Goal: Communication & Community: Answer question/provide support

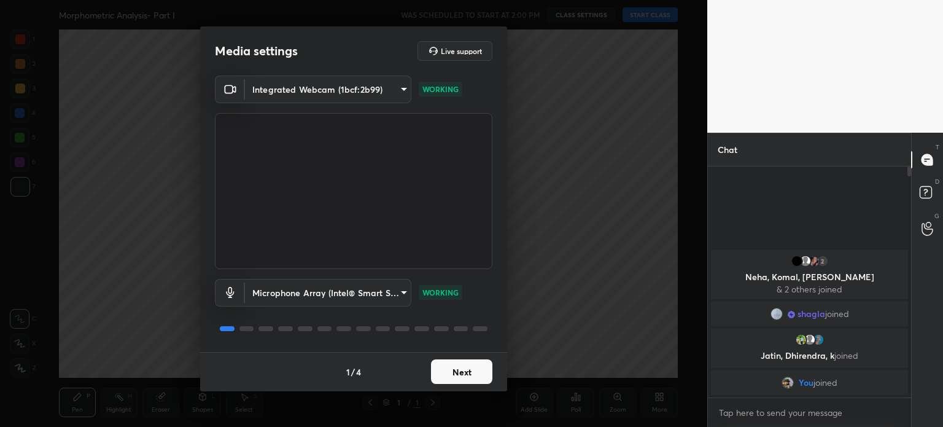
click at [462, 373] on button "Next" at bounding box center [461, 371] width 61 height 25
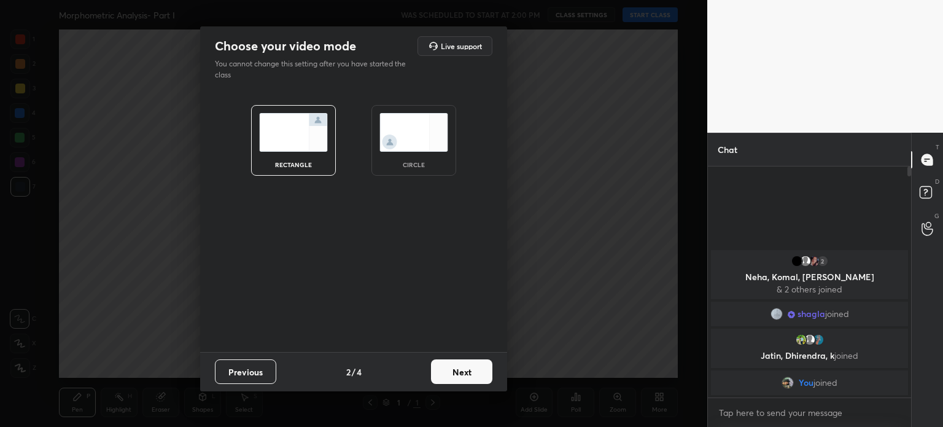
click at [403, 131] on img at bounding box center [413, 132] width 69 height 39
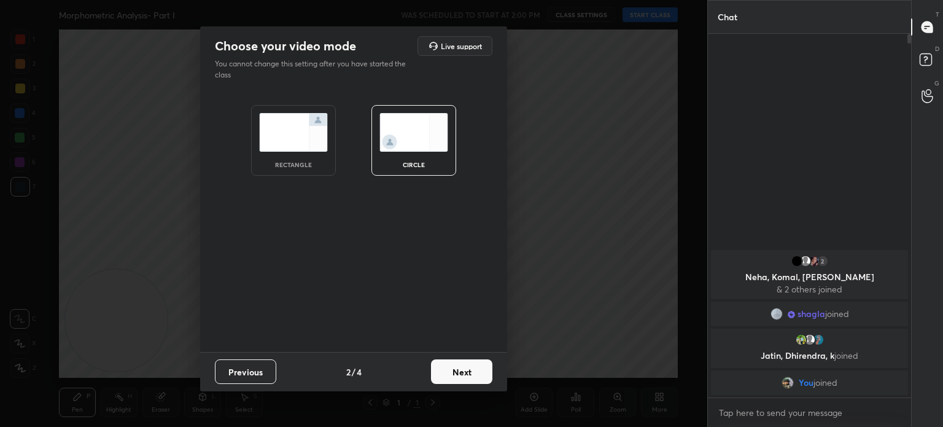
click at [454, 370] on button "Next" at bounding box center [461, 371] width 61 height 25
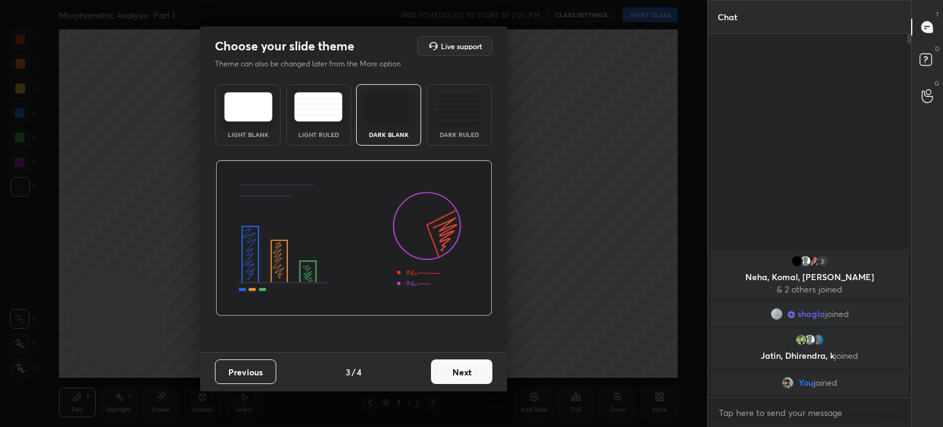
click at [457, 372] on button "Next" at bounding box center [461, 371] width 61 height 25
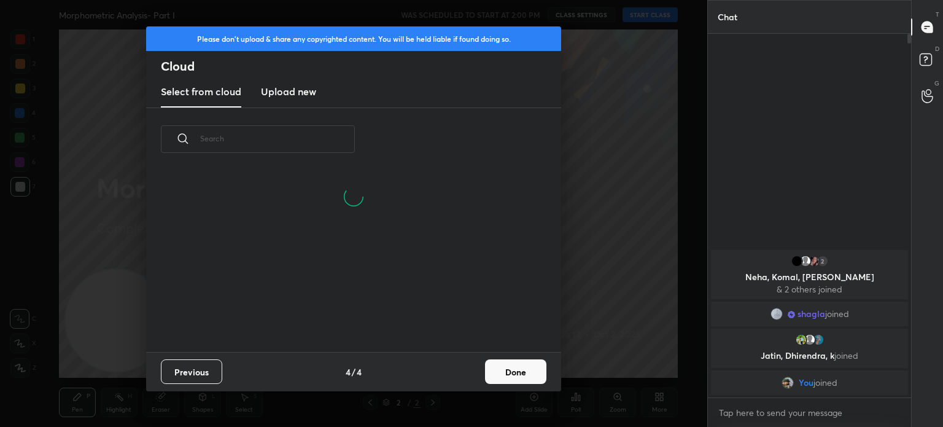
scroll to position [182, 394]
click at [277, 90] on h3 "Upload new" at bounding box center [288, 91] width 55 height 15
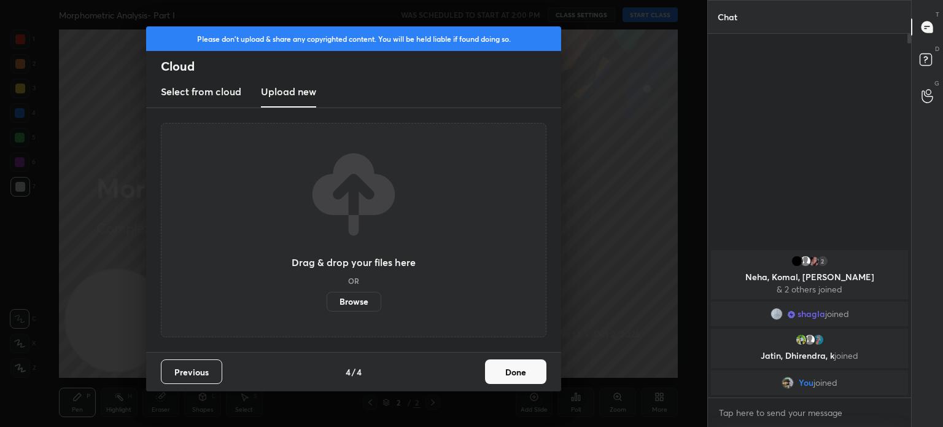
click at [356, 301] on label "Browse" at bounding box center [354, 302] width 55 height 20
click at [327, 301] on input "Browse" at bounding box center [327, 302] width 0 height 20
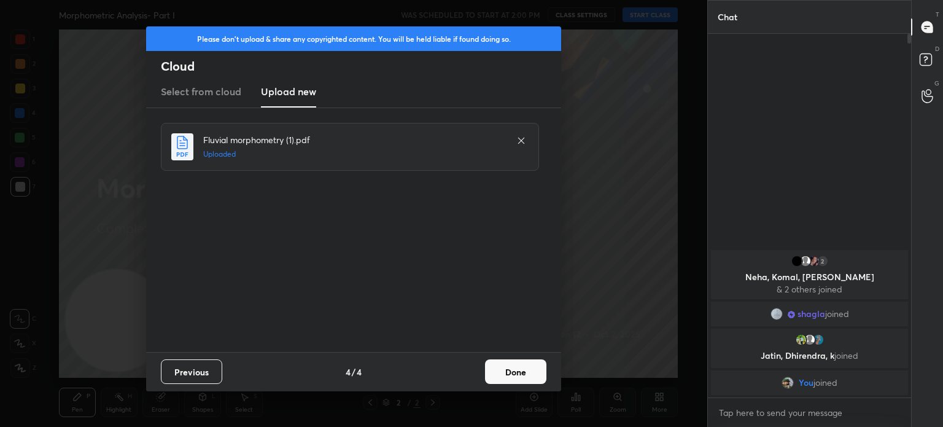
click at [521, 366] on button "Done" at bounding box center [515, 371] width 61 height 25
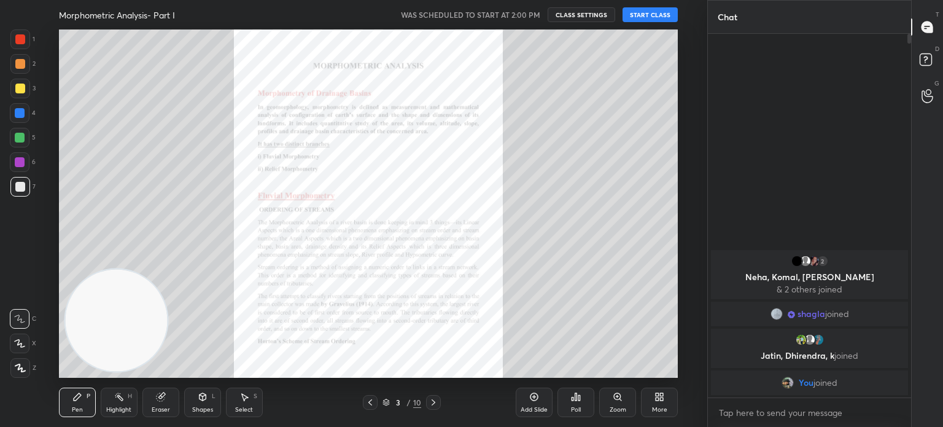
click at [642, 10] on button "START CLASS" at bounding box center [649, 14] width 55 height 15
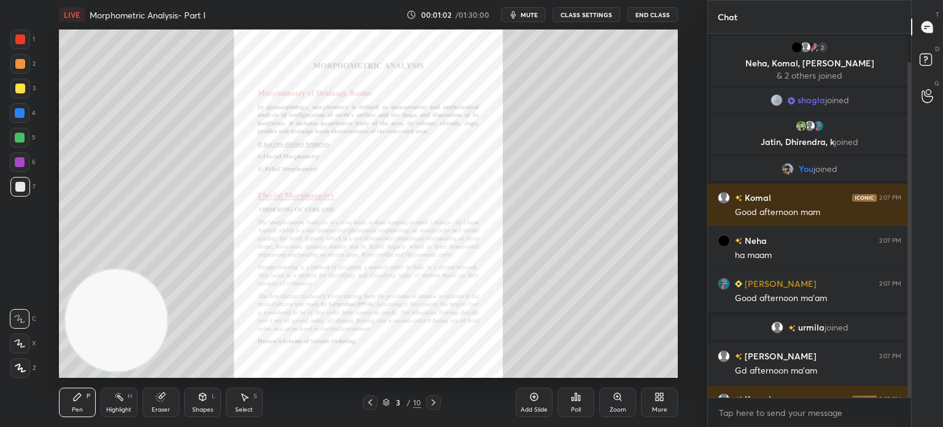
scroll to position [31, 0]
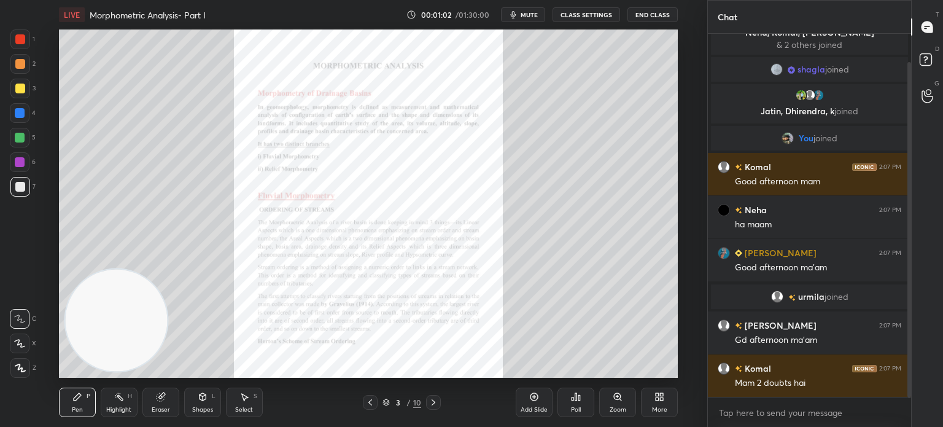
drag, startPoint x: 909, startPoint y: 345, endPoint x: 908, endPoint y: 382, distance: 37.4
click at [908, 382] on div at bounding box center [909, 229] width 4 height 335
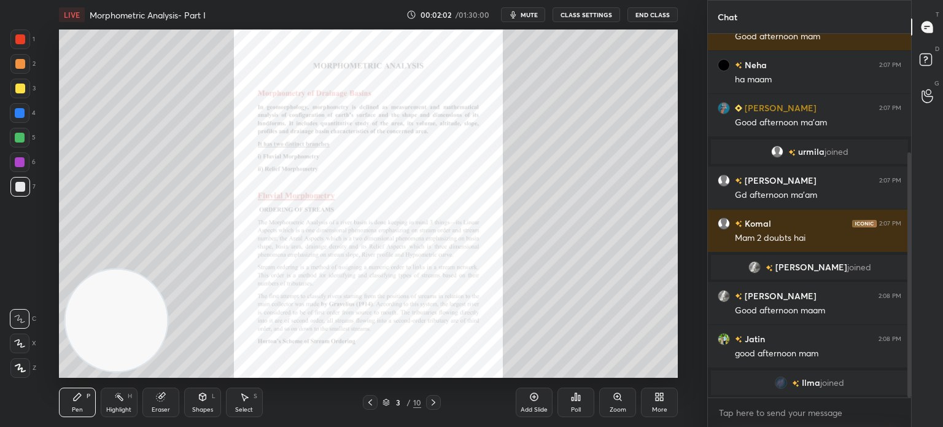
scroll to position [228, 0]
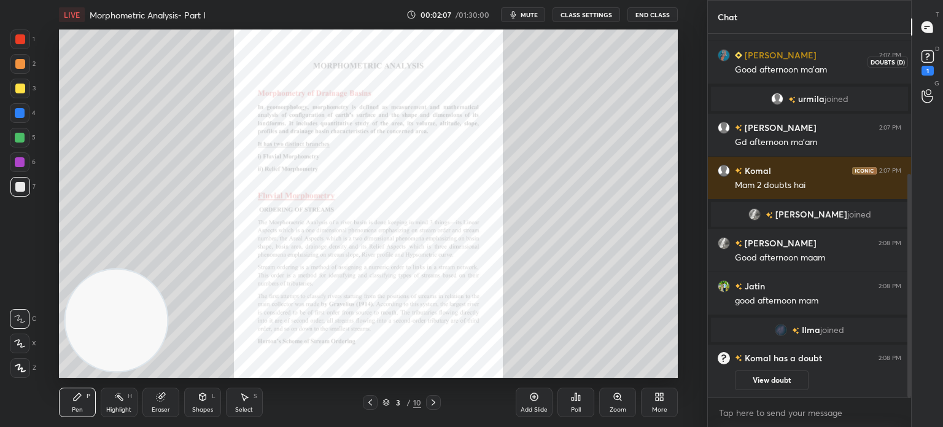
click at [929, 66] on div "1" at bounding box center [927, 71] width 12 height 10
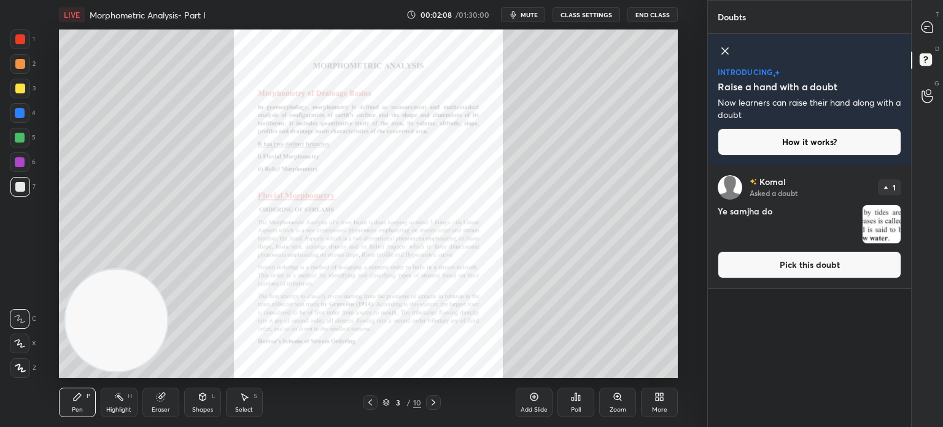
click at [881, 219] on img "grid" at bounding box center [881, 224] width 38 height 38
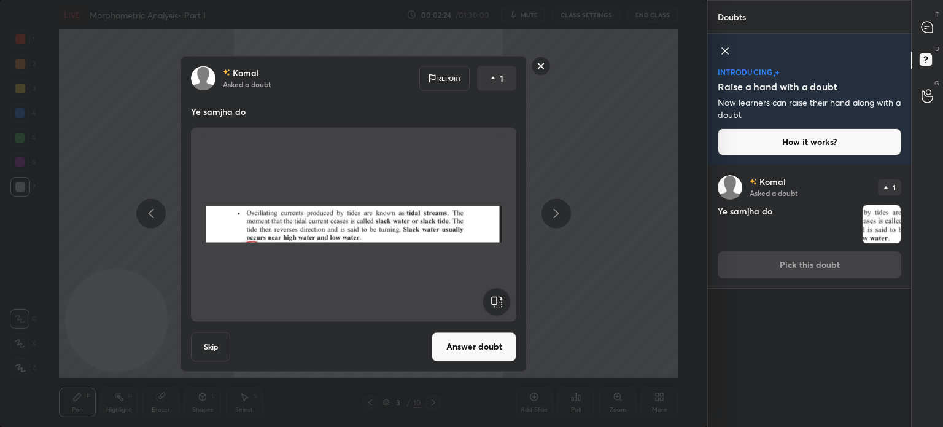
click at [536, 63] on rect at bounding box center [541, 65] width 19 height 19
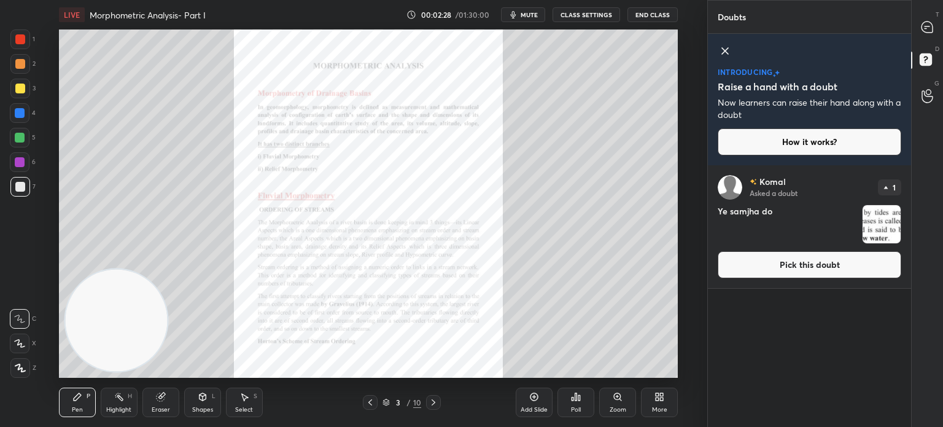
click at [727, 48] on icon at bounding box center [725, 51] width 6 height 6
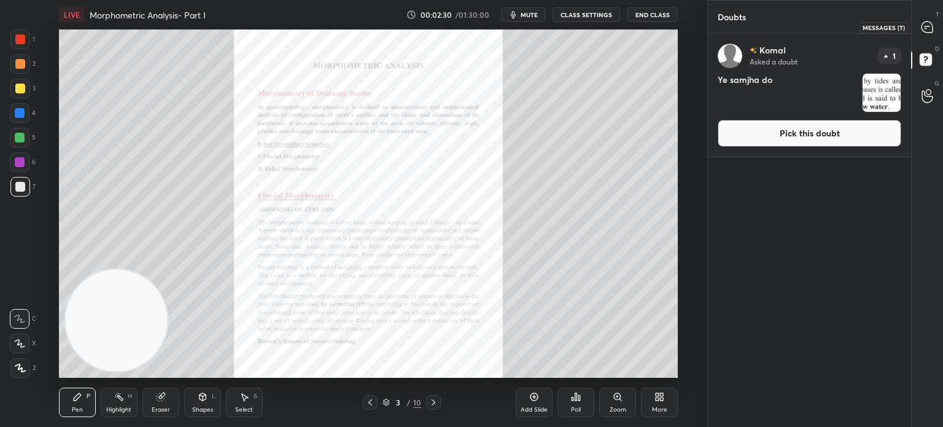
click at [927, 23] on icon at bounding box center [926, 26] width 11 height 11
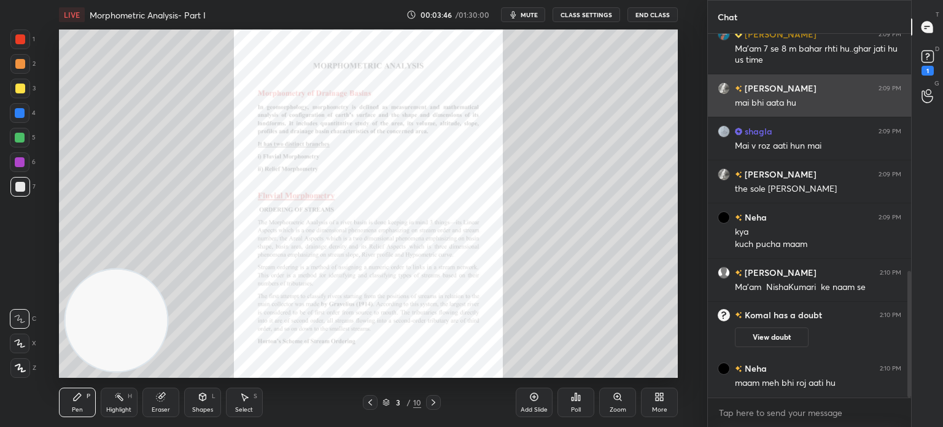
scroll to position [681, 0]
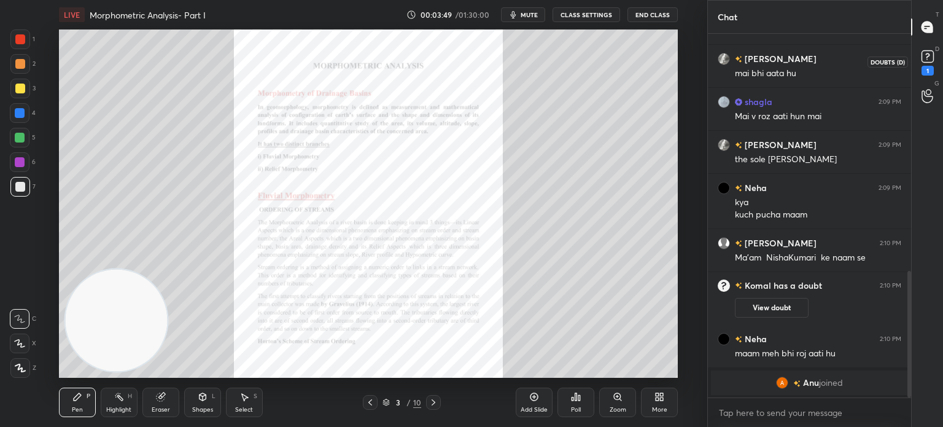
click at [924, 64] on icon at bounding box center [927, 56] width 18 height 18
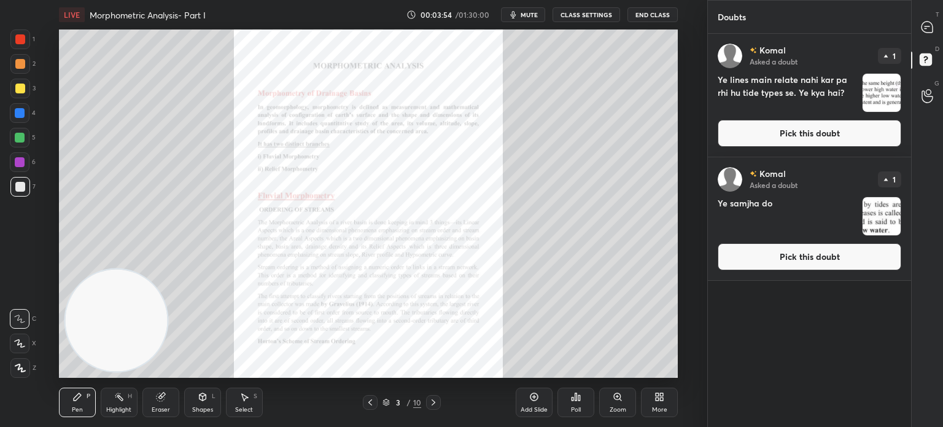
click at [877, 90] on img "grid" at bounding box center [881, 93] width 38 height 38
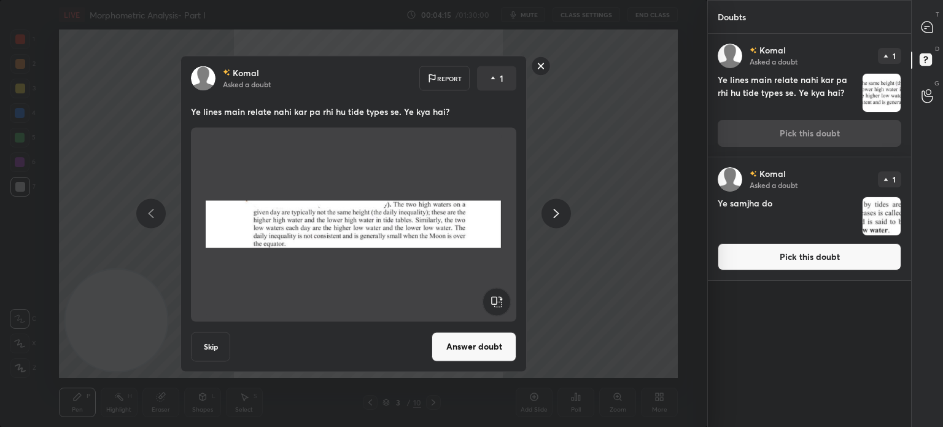
click at [542, 66] on rect at bounding box center [541, 65] width 19 height 19
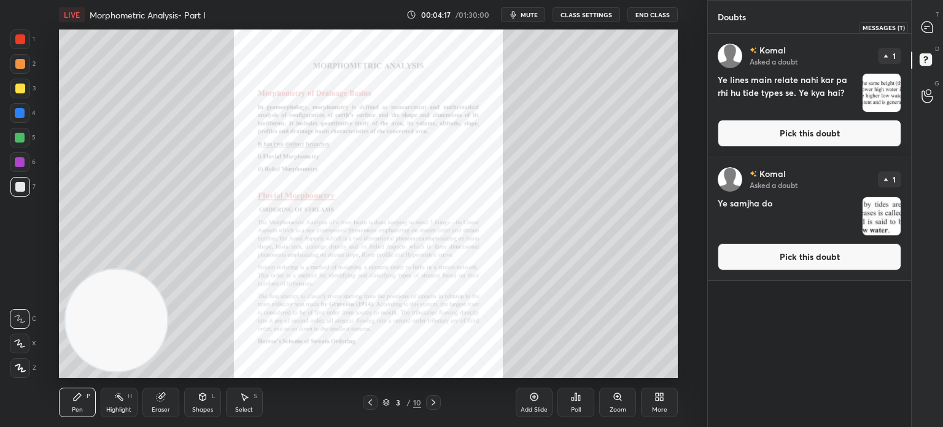
click at [926, 27] on icon at bounding box center [926, 26] width 11 height 11
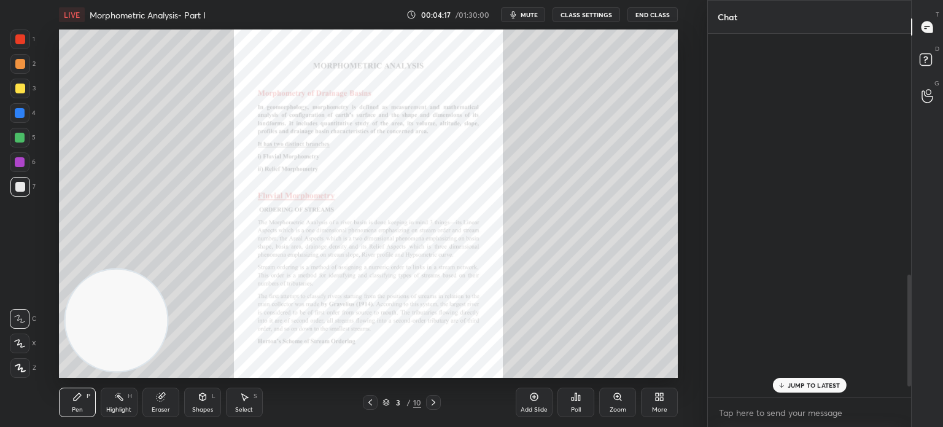
scroll to position [360, 199]
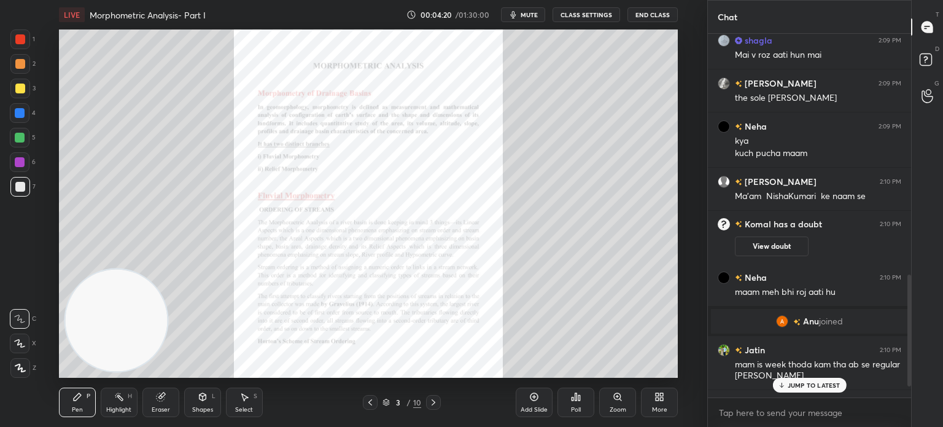
click at [820, 379] on div "JUMP TO LATEST" at bounding box center [809, 385] width 74 height 15
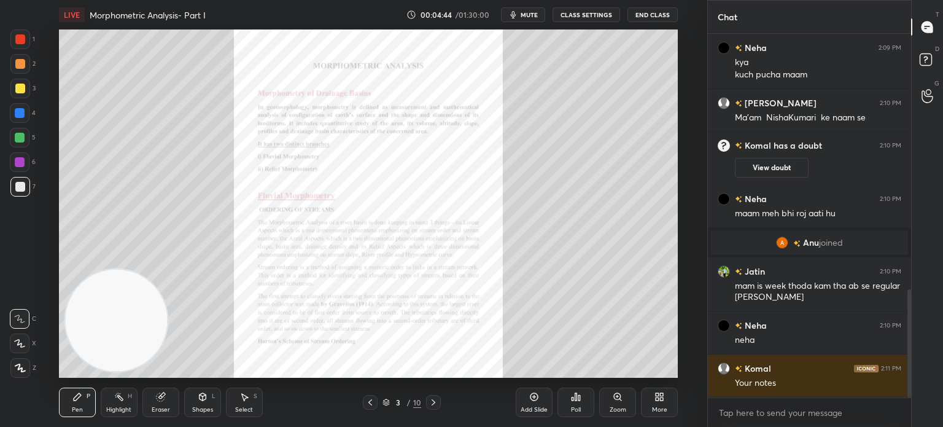
scroll to position [890, 0]
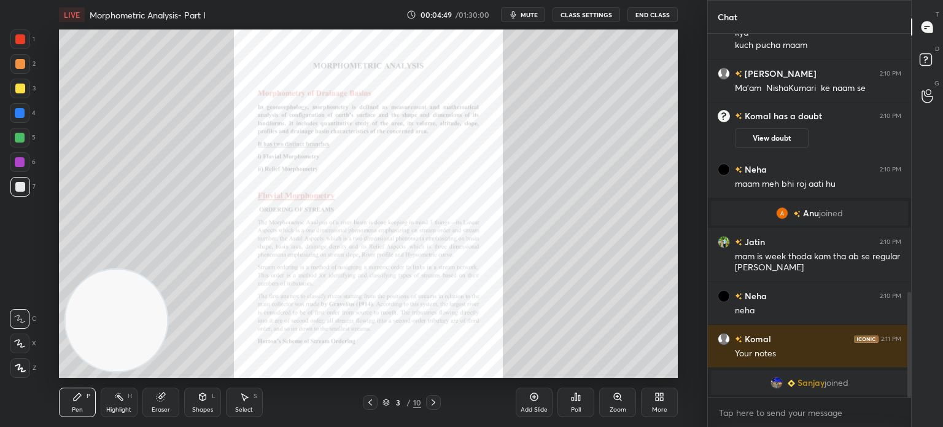
click at [18, 63] on div at bounding box center [20, 64] width 10 height 10
click at [18, 341] on icon at bounding box center [19, 343] width 11 height 9
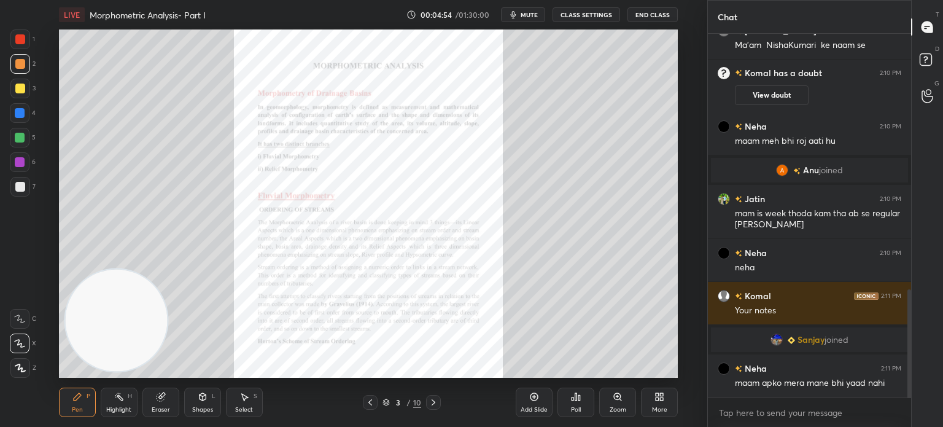
scroll to position [901, 0]
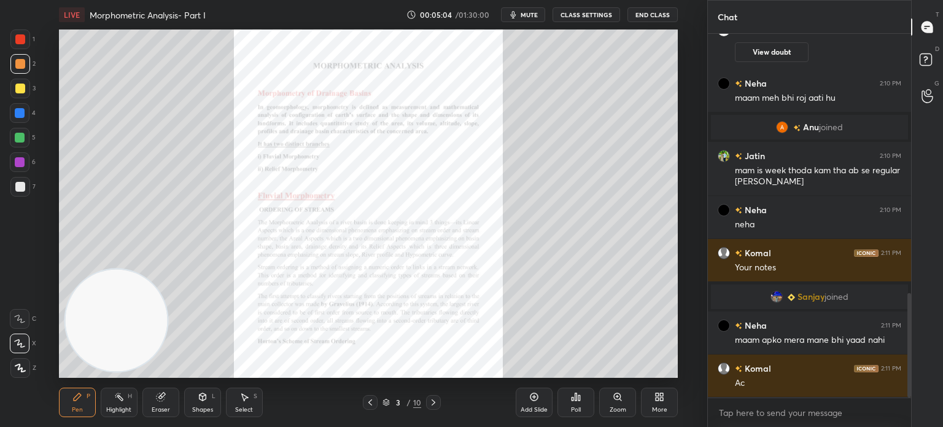
click at [616, 395] on icon at bounding box center [617, 396] width 7 height 7
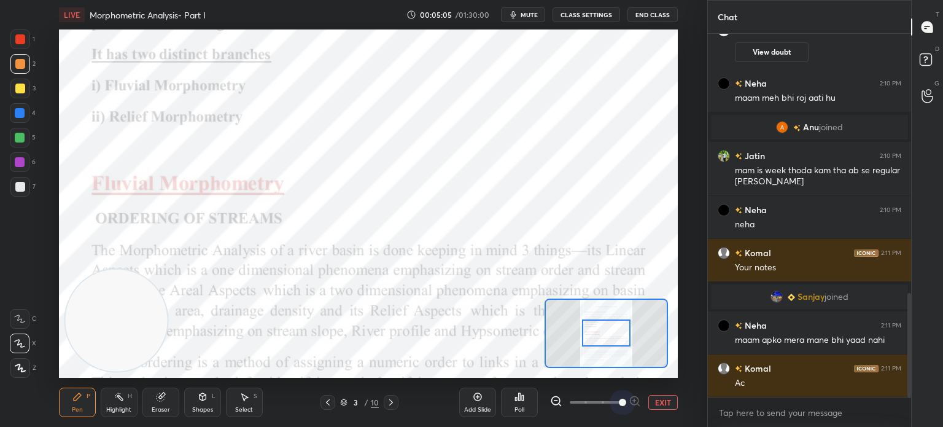
click at [616, 395] on span at bounding box center [596, 402] width 52 height 18
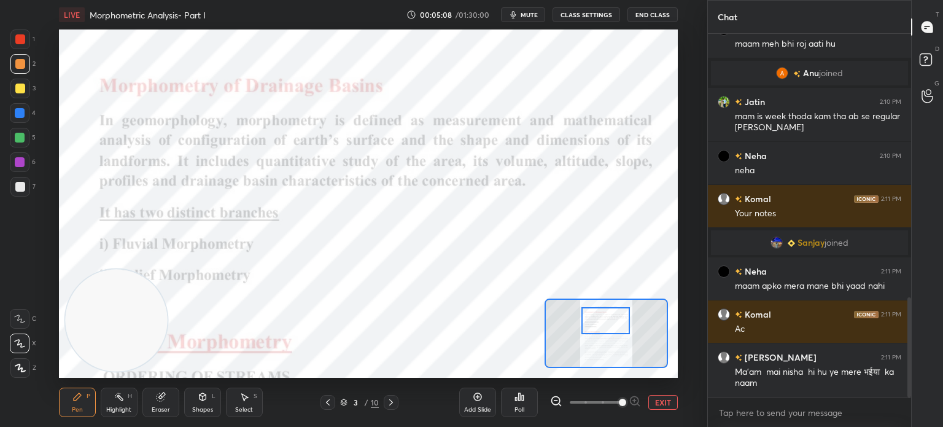
drag, startPoint x: 604, startPoint y: 341, endPoint x: 603, endPoint y: 329, distance: 12.3
click at [603, 329] on div at bounding box center [605, 320] width 48 height 27
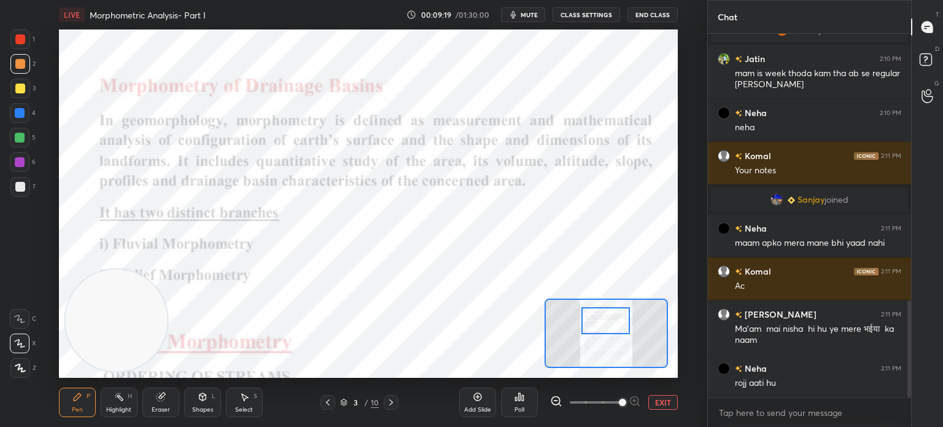
scroll to position [1028, 0]
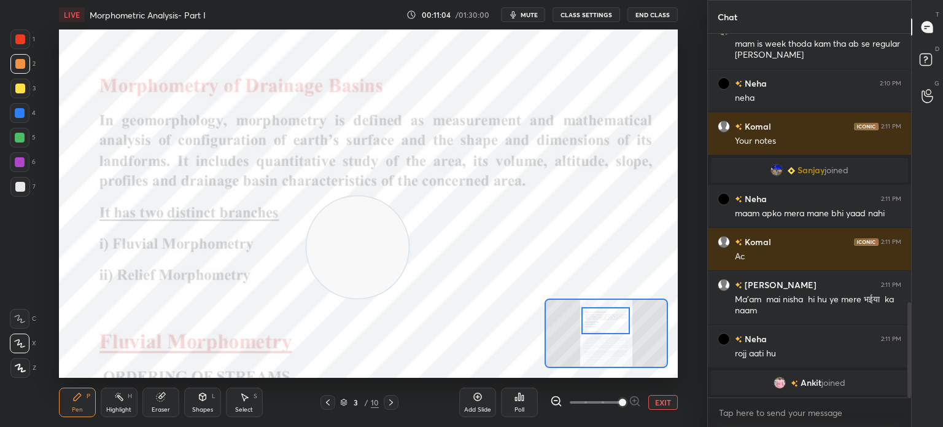
drag, startPoint x: 131, startPoint y: 319, endPoint x: 376, endPoint y: 245, distance: 255.8
click at [376, 245] on video at bounding box center [357, 247] width 102 height 102
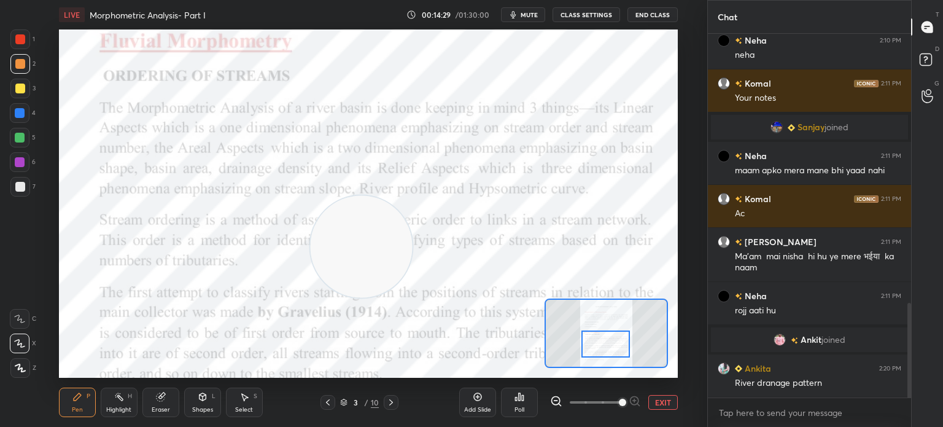
drag, startPoint x: 604, startPoint y: 322, endPoint x: 604, endPoint y: 346, distance: 23.3
click at [604, 346] on div at bounding box center [605, 343] width 48 height 27
drag, startPoint x: 356, startPoint y: 268, endPoint x: 587, endPoint y: 93, distance: 290.1
click at [587, 93] on video at bounding box center [592, 82] width 102 height 102
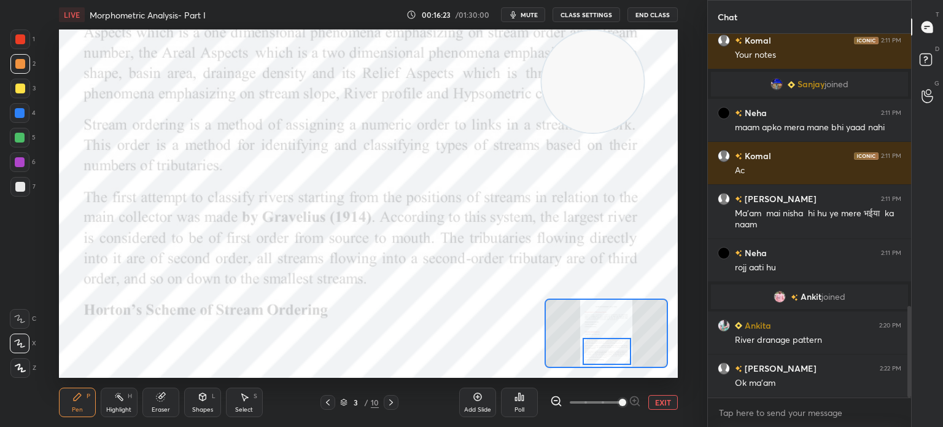
drag, startPoint x: 600, startPoint y: 349, endPoint x: 600, endPoint y: 357, distance: 7.4
click at [600, 357] on div at bounding box center [607, 351] width 48 height 27
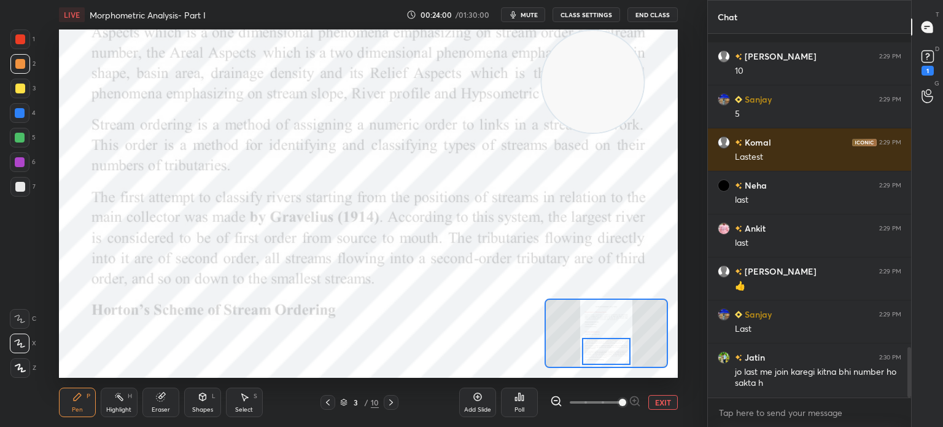
scroll to position [2325, 0]
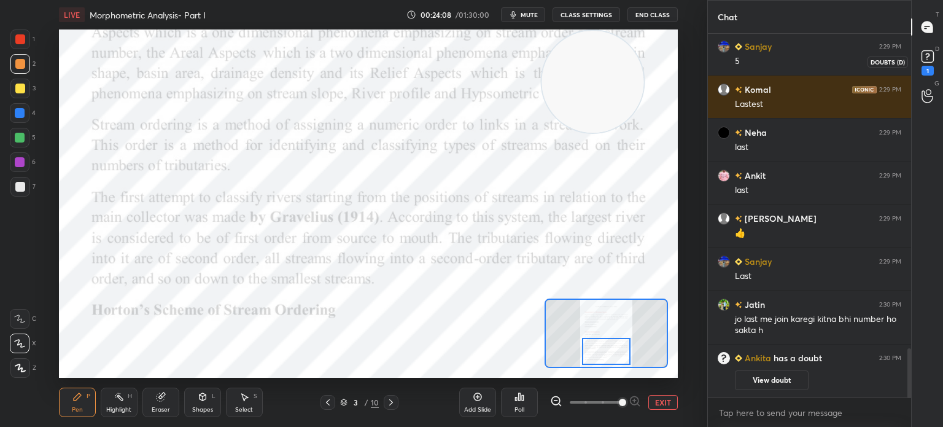
click at [932, 60] on rect at bounding box center [927, 57] width 12 height 12
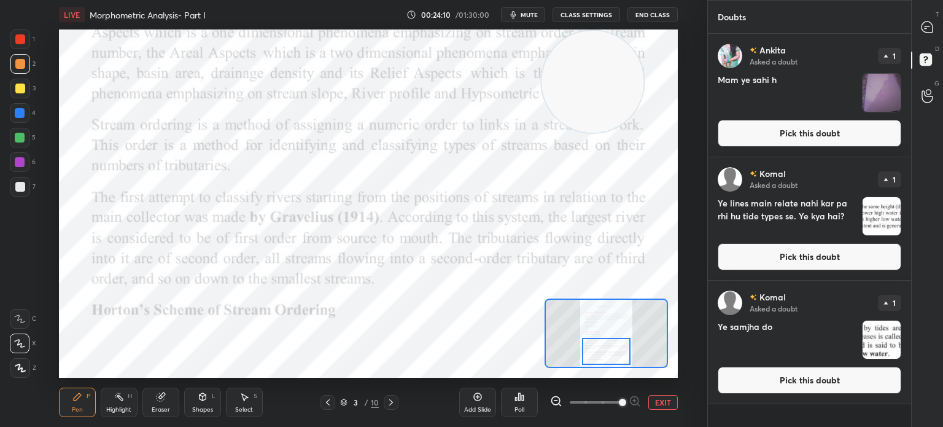
click at [873, 102] on img "grid" at bounding box center [881, 93] width 38 height 38
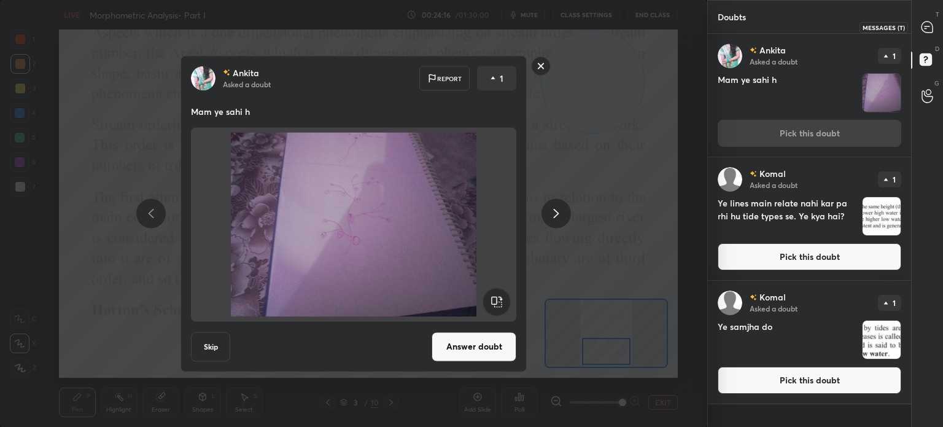
click at [932, 25] on icon at bounding box center [926, 26] width 11 height 11
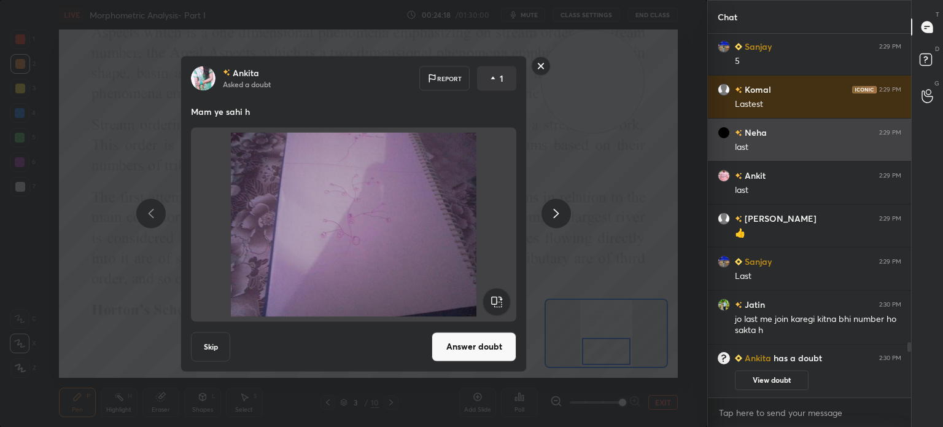
scroll to position [2071, 0]
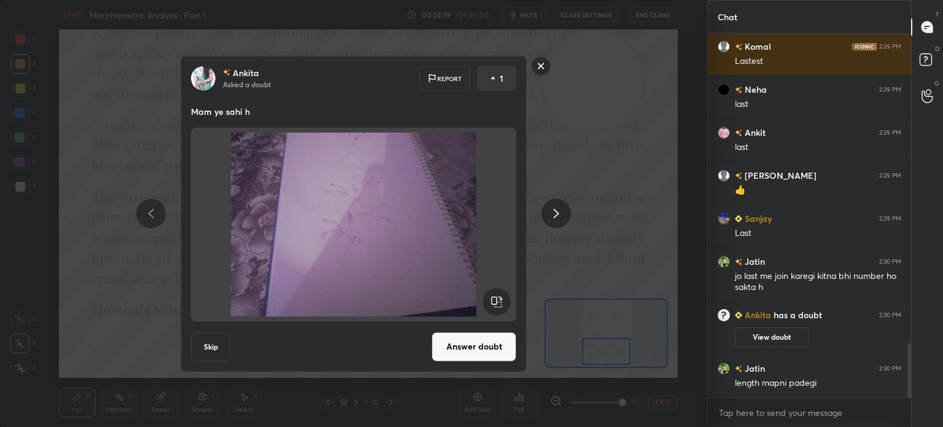
click at [536, 68] on rect at bounding box center [541, 65] width 19 height 19
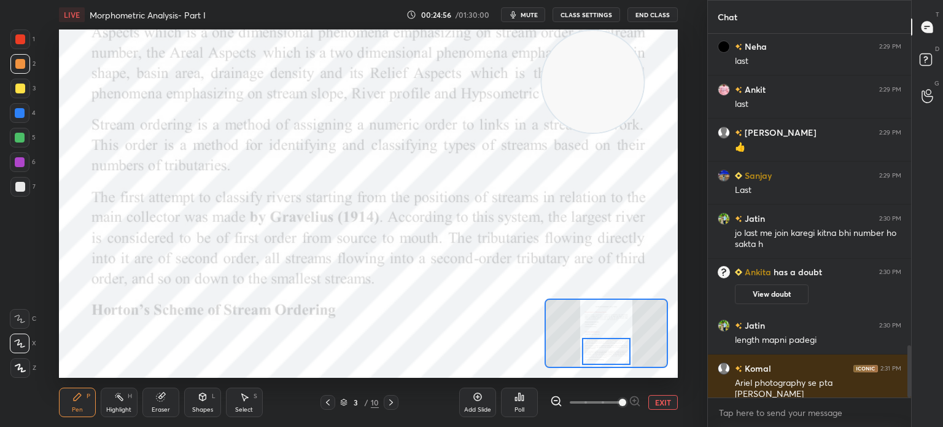
scroll to position [2157, 0]
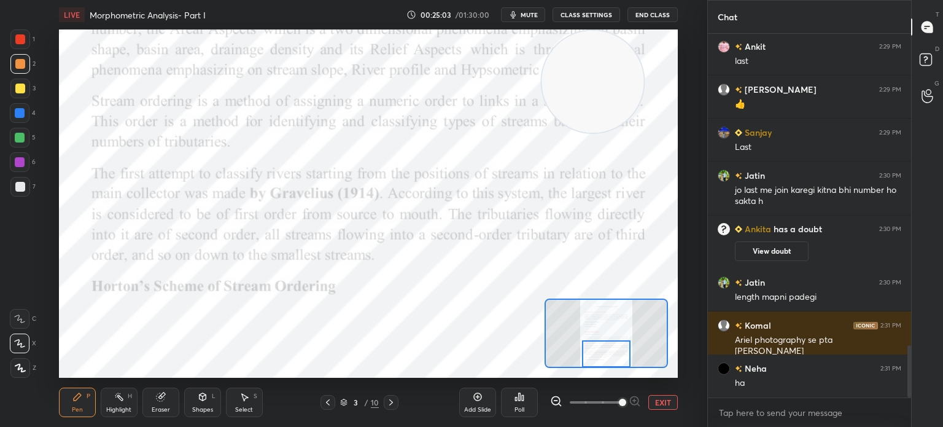
drag, startPoint x: 608, startPoint y: 352, endPoint x: 608, endPoint y: 371, distance: 19.0
click at [608, 371] on div "LIVE Morphometric Analysis- Part I 00:25:03 / 01:30:00 mute CLASS SETTINGS End …" at bounding box center [368, 213] width 658 height 427
click at [390, 401] on icon at bounding box center [391, 402] width 4 height 6
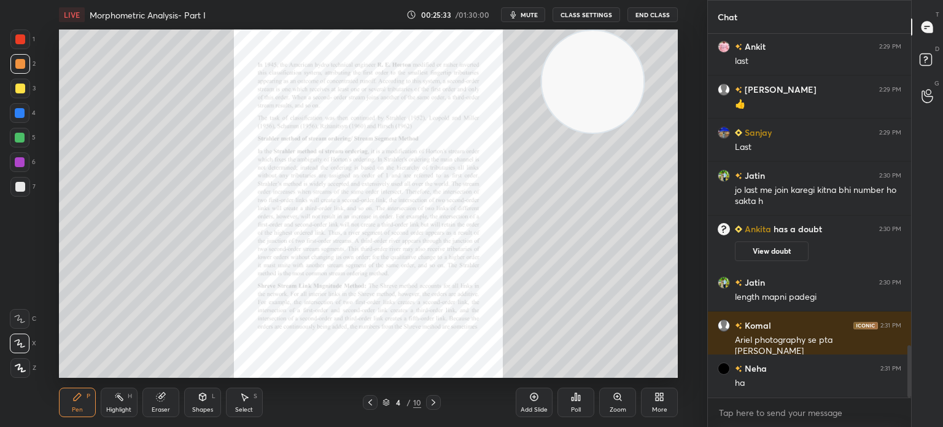
click at [619, 395] on icon at bounding box center [617, 396] width 7 height 7
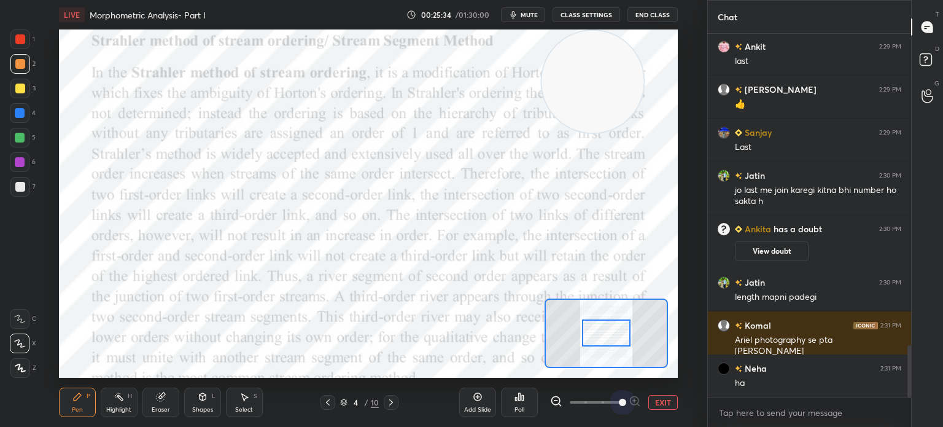
click at [619, 395] on span at bounding box center [596, 402] width 52 height 18
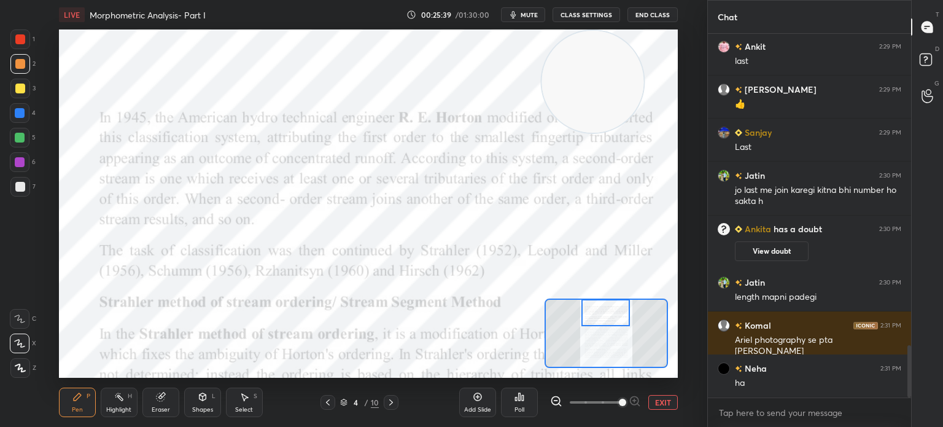
drag, startPoint x: 609, startPoint y: 330, endPoint x: 608, endPoint y: 301, distance: 28.9
click at [608, 301] on div at bounding box center [605, 312] width 48 height 27
drag, startPoint x: 576, startPoint y: 90, endPoint x: 69, endPoint y: -47, distance: 525.3
click at [69, 0] on html "1 2 3 4 5 6 7 C X Z C X Z E E Erase all H H LIVE Morphometric Analysis- Part I …" at bounding box center [471, 0] width 943 height 0
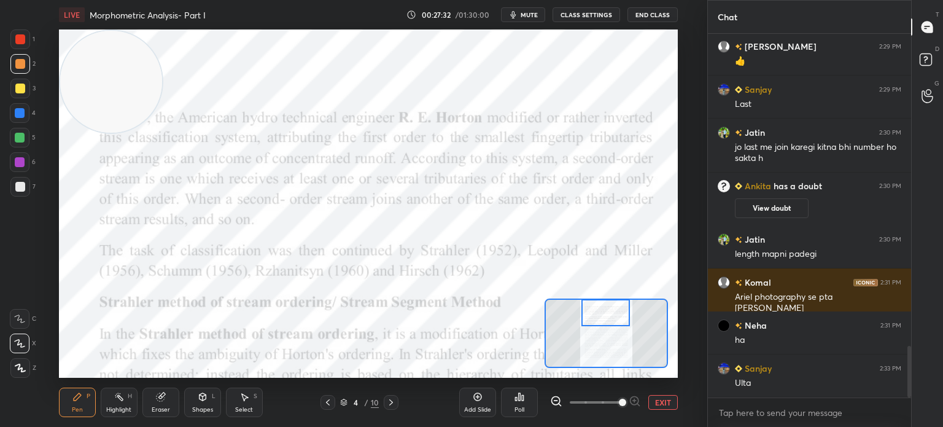
click at [387, 405] on icon at bounding box center [391, 402] width 10 height 10
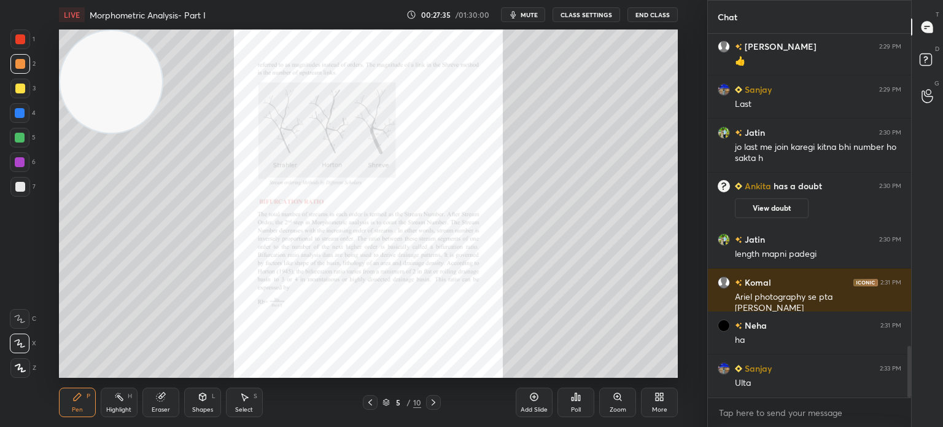
click at [621, 396] on icon at bounding box center [618, 397] width 10 height 10
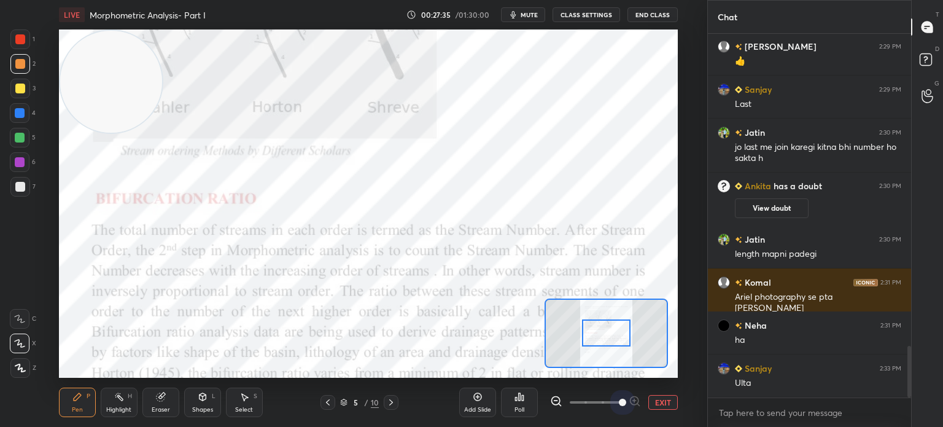
click at [621, 396] on span at bounding box center [596, 402] width 52 height 18
click at [621, 398] on span at bounding box center [622, 401] width 7 height 7
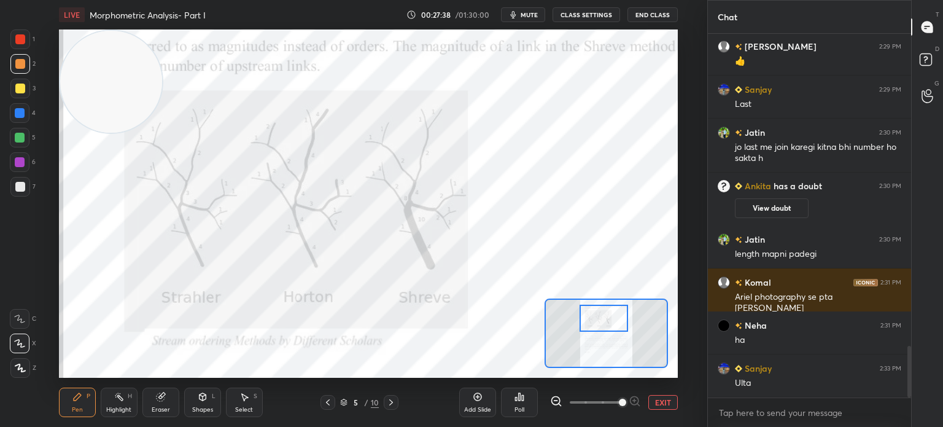
drag, startPoint x: 613, startPoint y: 340, endPoint x: 611, endPoint y: 325, distance: 15.5
click at [611, 325] on div at bounding box center [603, 317] width 48 height 27
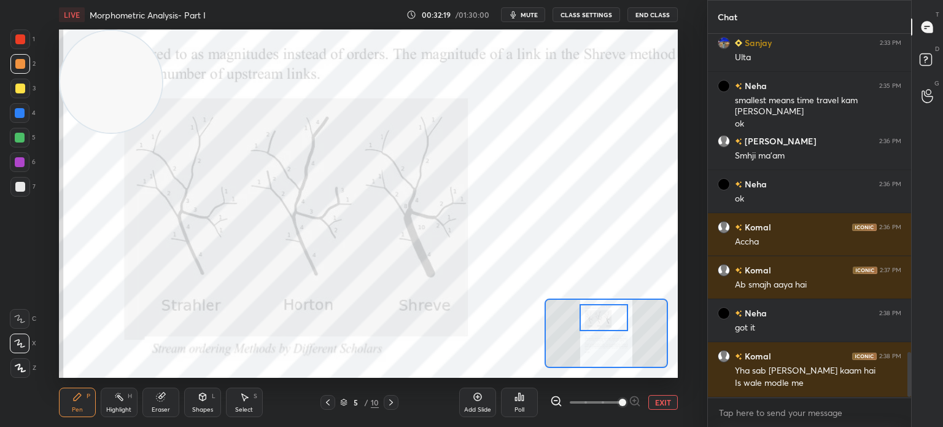
scroll to position [2579, 0]
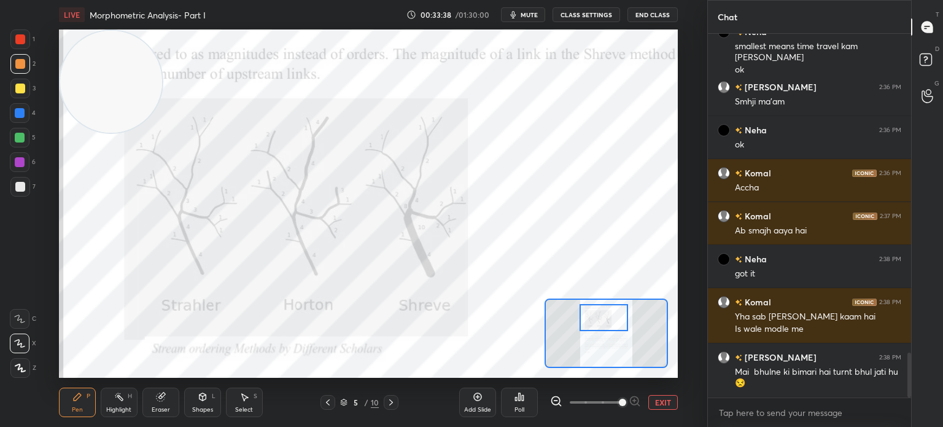
click at [165, 402] on div "Eraser" at bounding box center [160, 401] width 37 height 29
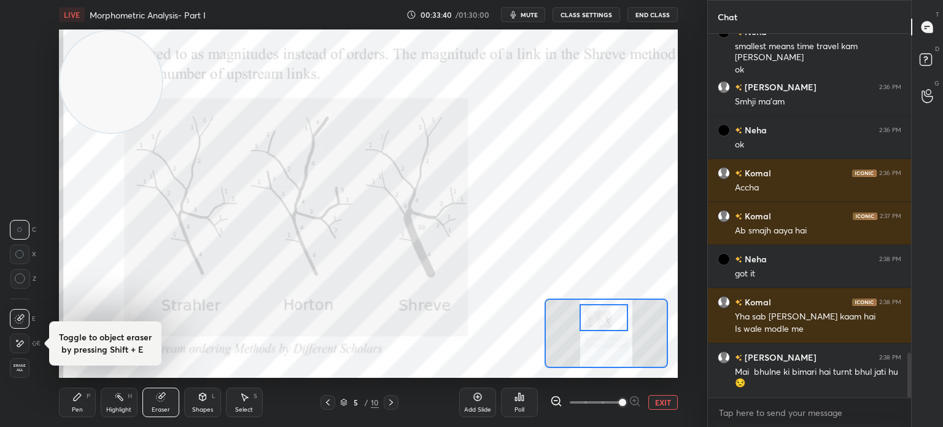
click at [19, 367] on span "Erase all" at bounding box center [19, 367] width 18 height 9
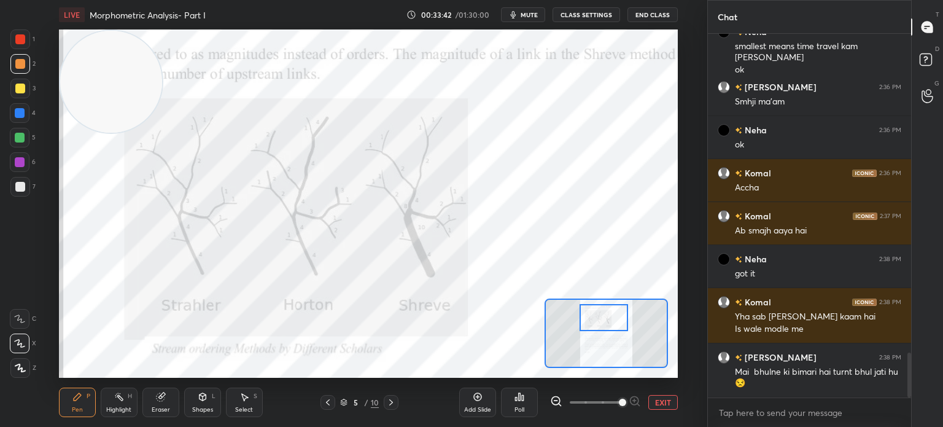
click at [115, 407] on div "Highlight" at bounding box center [118, 409] width 25 height 6
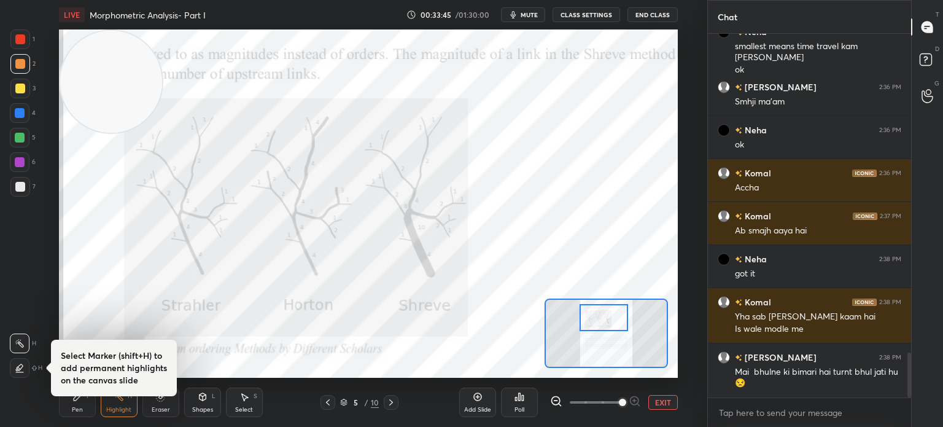
click at [76, 407] on div "Pen" at bounding box center [77, 409] width 11 height 6
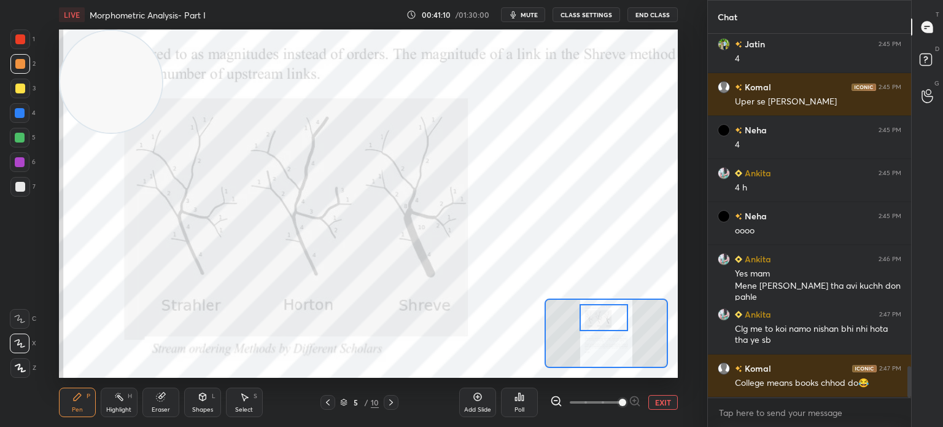
scroll to position [3897, 0]
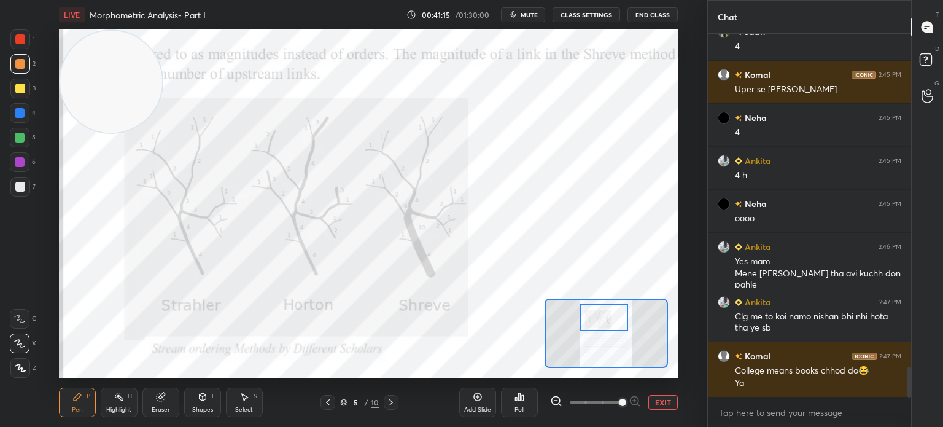
click at [157, 408] on div "Eraser" at bounding box center [161, 409] width 18 height 6
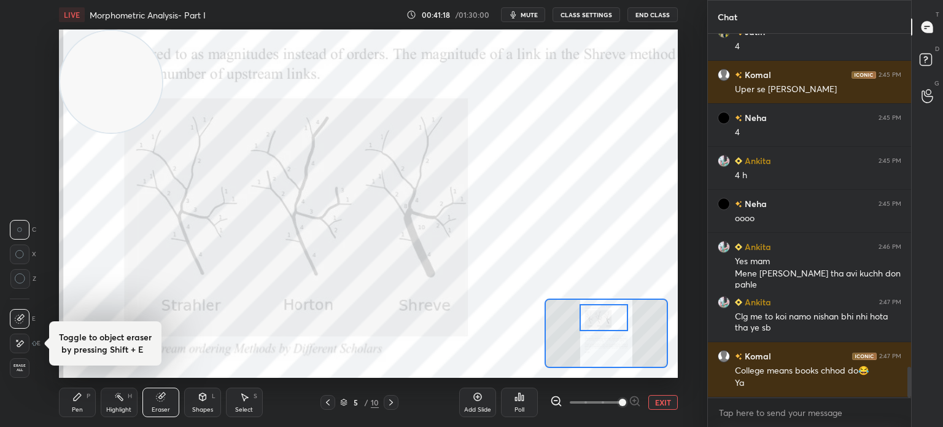
click at [20, 368] on span "Erase all" at bounding box center [19, 367] width 18 height 9
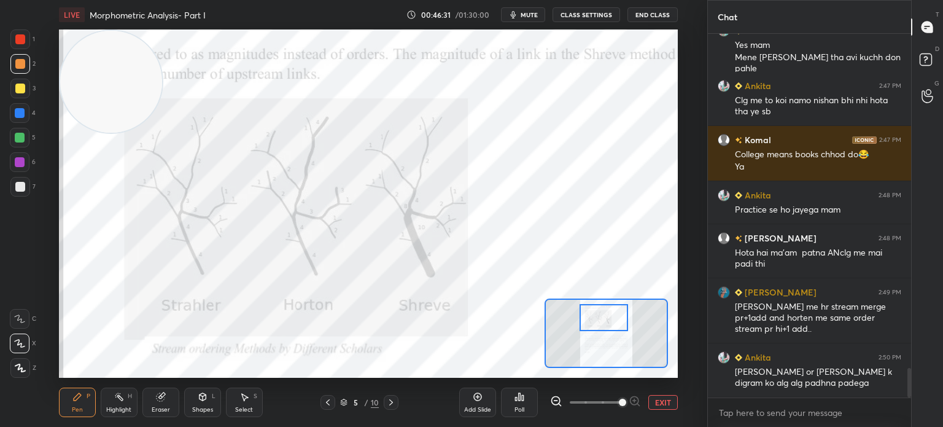
scroll to position [4156, 0]
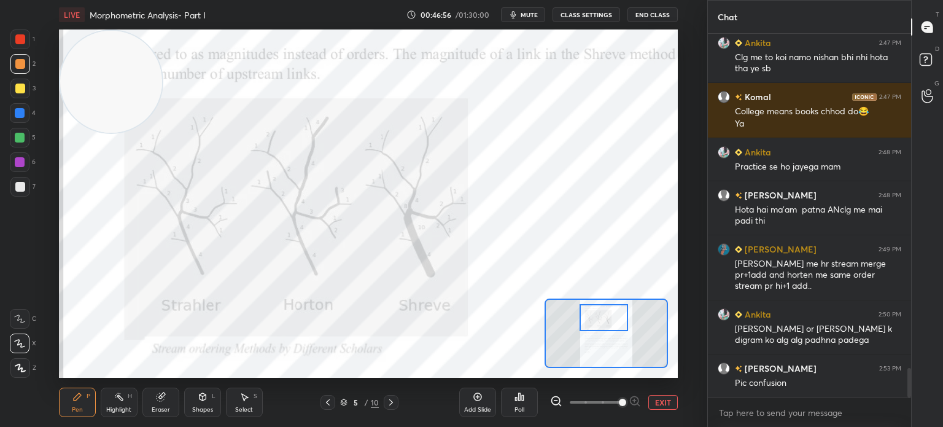
click at [165, 408] on div "Eraser" at bounding box center [161, 409] width 18 height 6
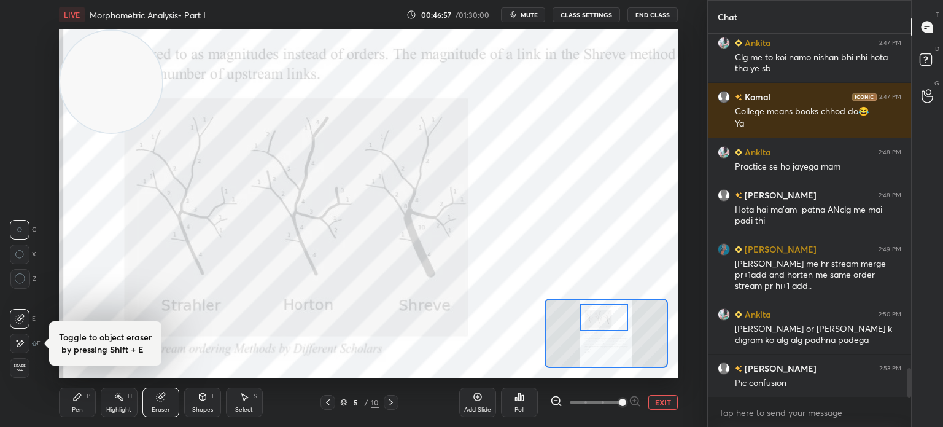
click at [15, 368] on span "Erase all" at bounding box center [19, 367] width 18 height 9
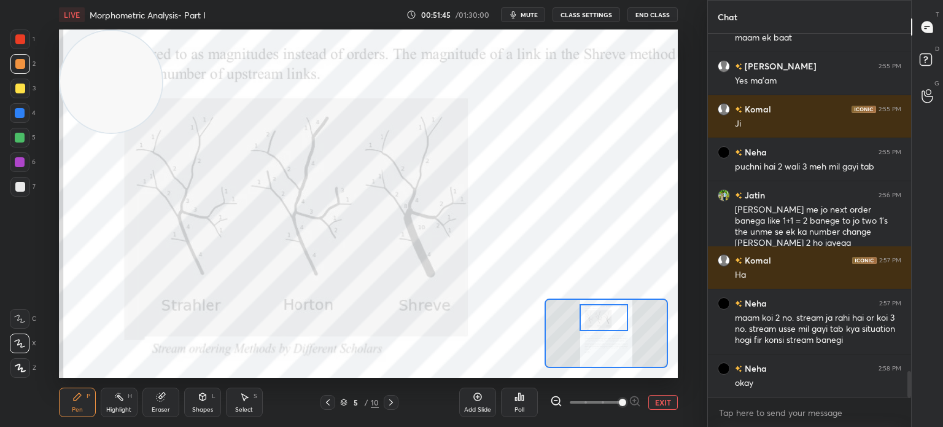
scroll to position [4696, 0]
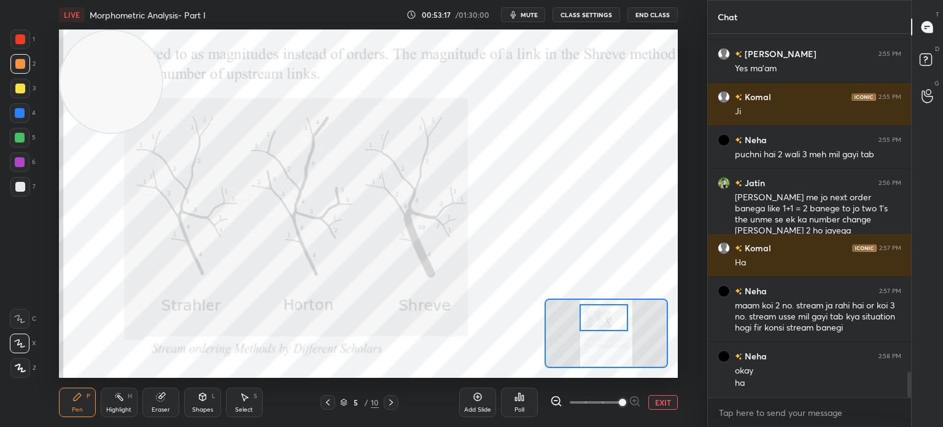
click at [164, 403] on div "Eraser" at bounding box center [160, 401] width 37 height 29
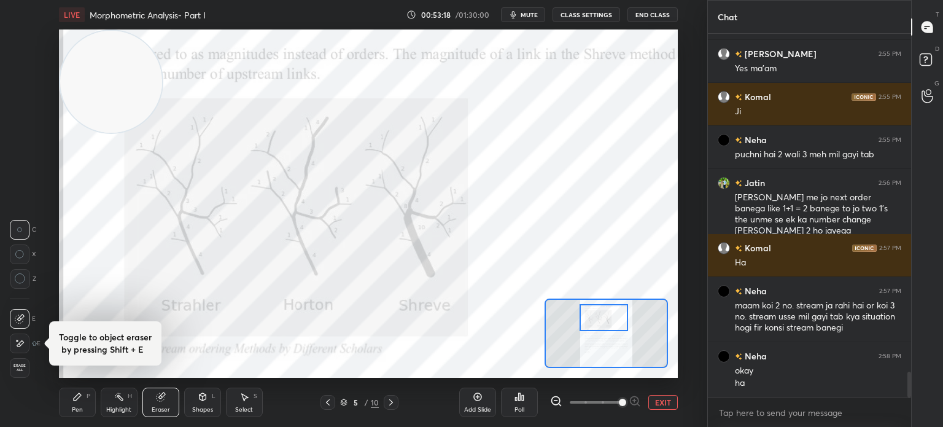
scroll to position [4739, 0]
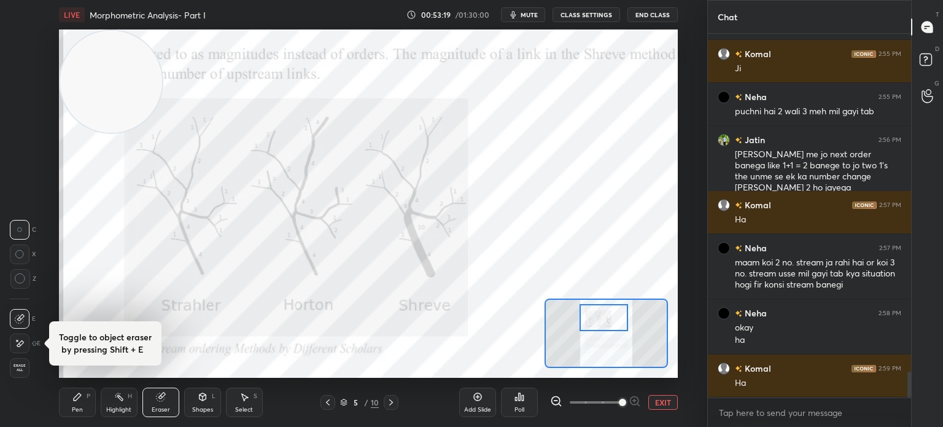
click at [15, 367] on span "Erase all" at bounding box center [19, 367] width 18 height 9
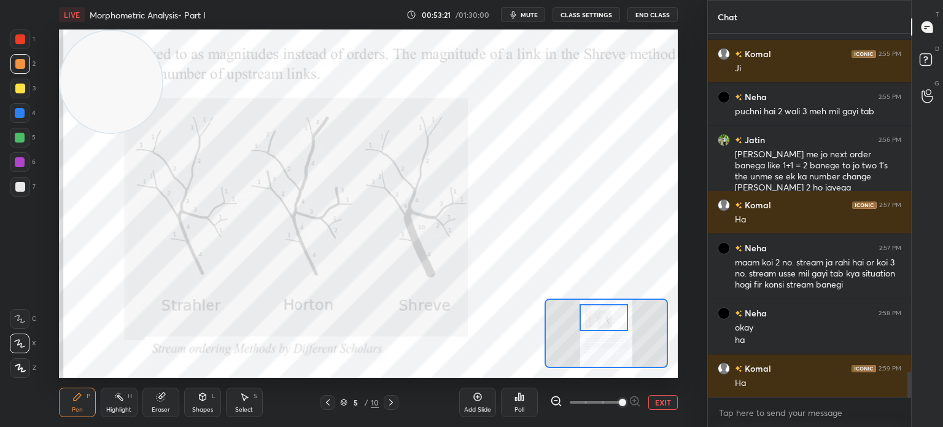
click at [95, 400] on div "Pen P" at bounding box center [77, 401] width 37 height 29
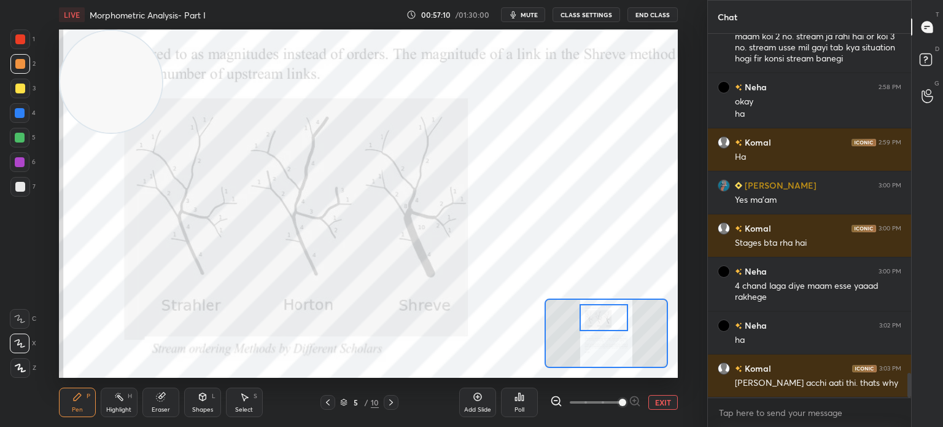
scroll to position [5008, 0]
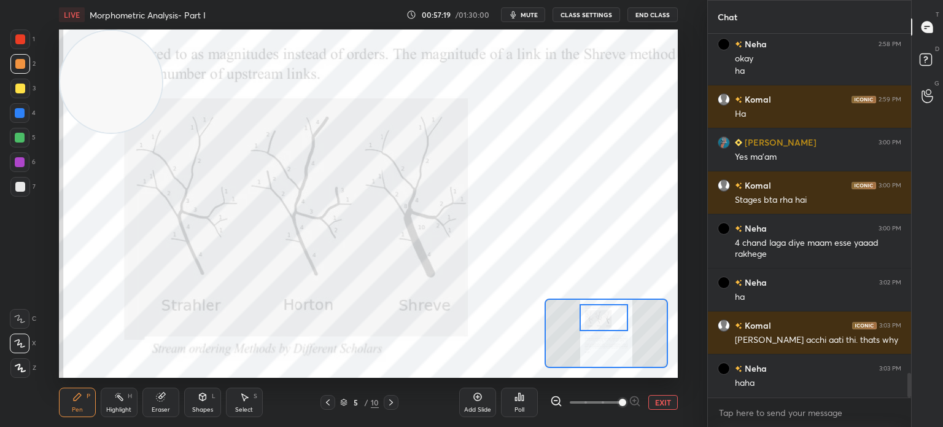
click at [530, 15] on span "mute" at bounding box center [529, 14] width 17 height 9
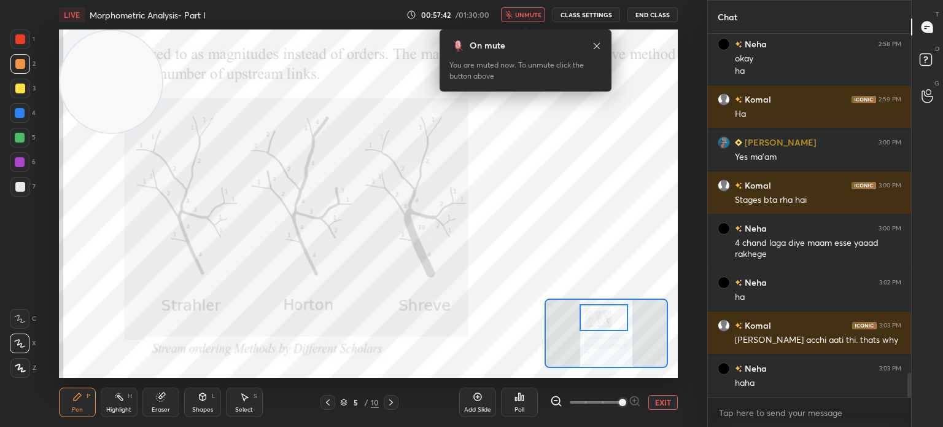
click at [519, 17] on span "unmute" at bounding box center [528, 14] width 26 height 9
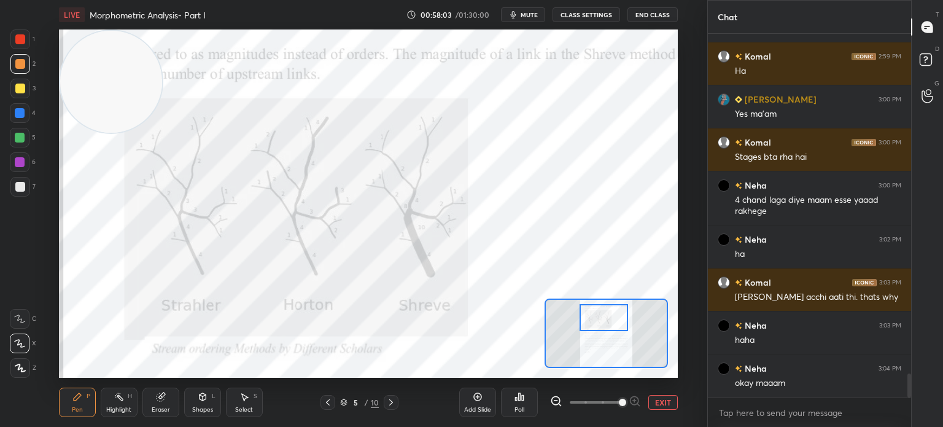
scroll to position [5094, 0]
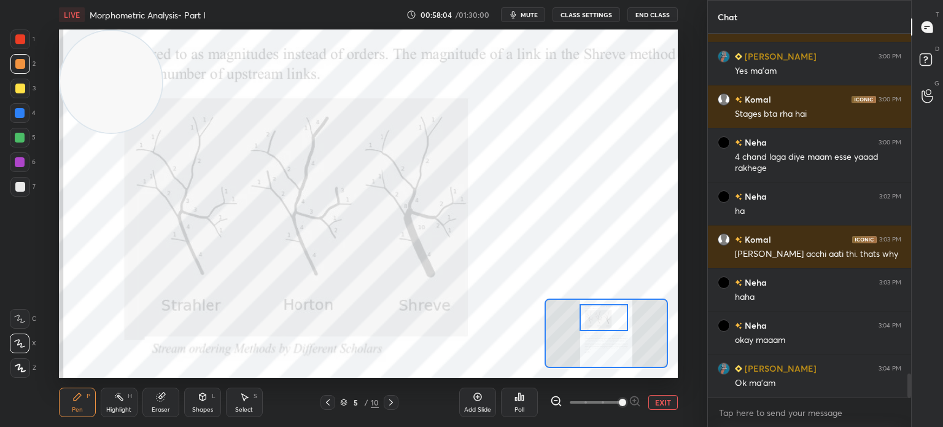
click at [649, 15] on button "End Class" at bounding box center [652, 14] width 50 height 15
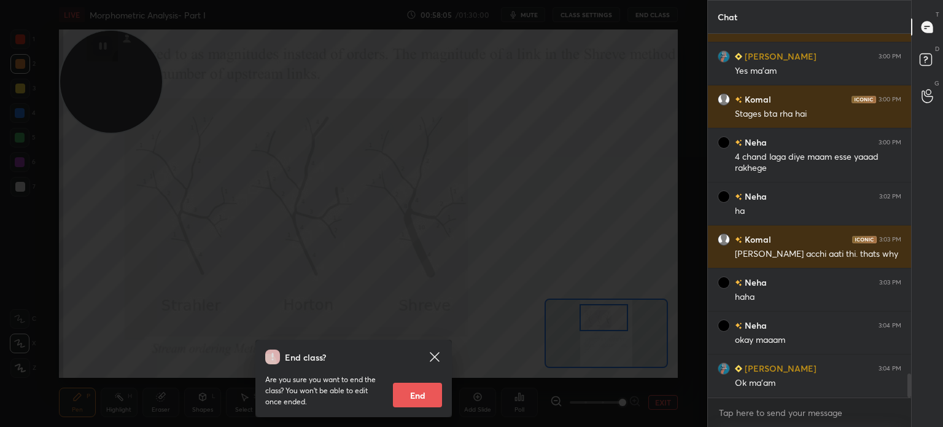
scroll to position [5137, 0]
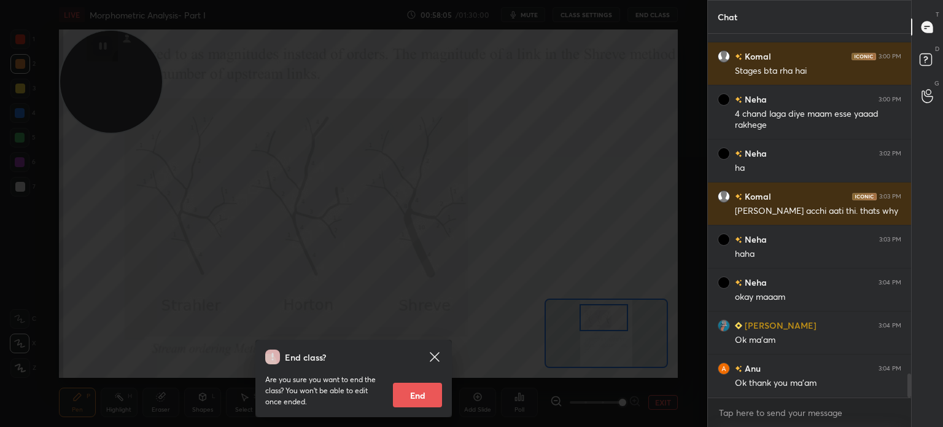
click at [427, 392] on button "End" at bounding box center [417, 394] width 49 height 25
type textarea "x"
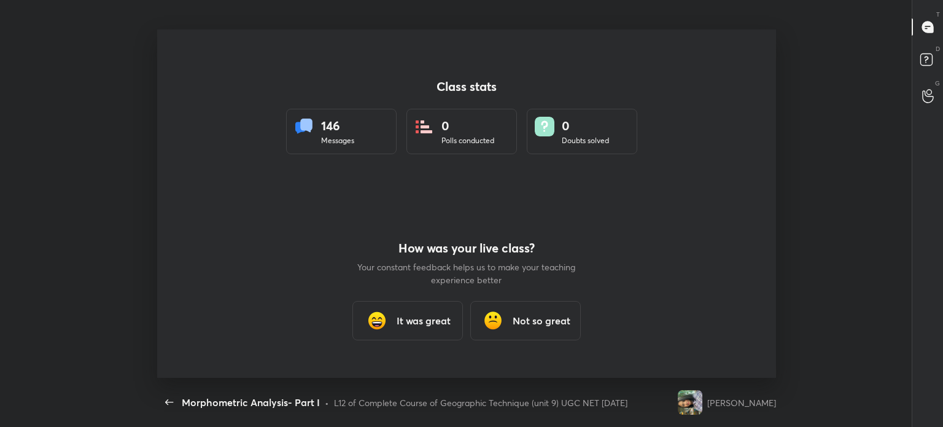
scroll to position [0, 0]
